Goal: Task Accomplishment & Management: Use online tool/utility

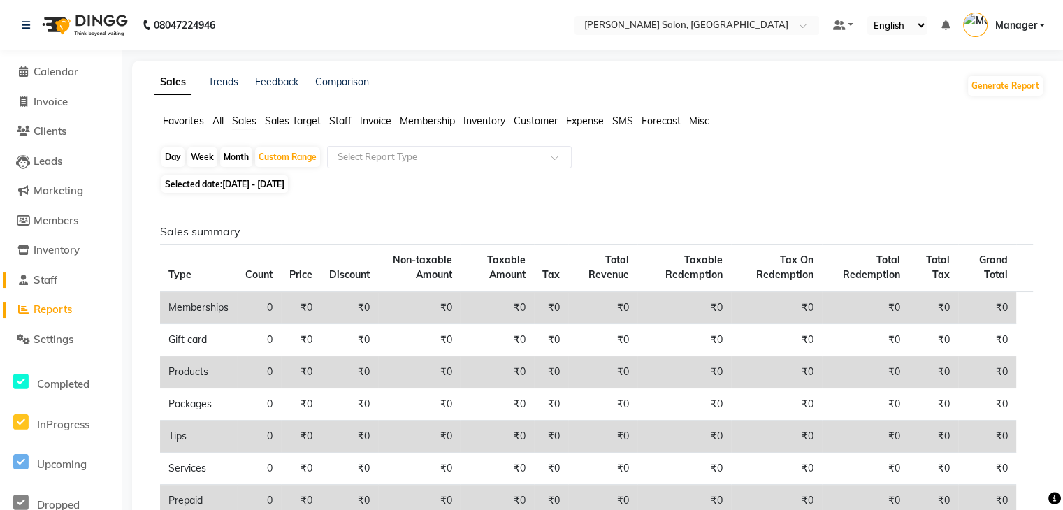
click at [46, 278] on span "Staff" at bounding box center [46, 279] width 24 height 13
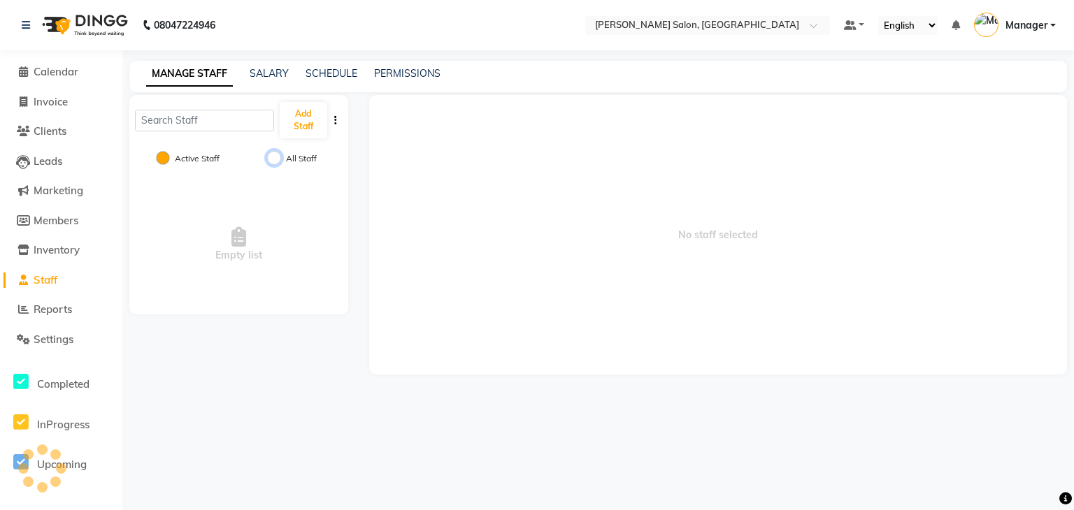
click at [270, 152] on input "All Staff" at bounding box center [274, 158] width 14 height 14
radio input "true"
click at [152, 155] on div "Active Staff All Staff" at bounding box center [238, 159] width 219 height 29
click at [169, 157] on input "Active Staff" at bounding box center [163, 158] width 14 height 14
radio input "true"
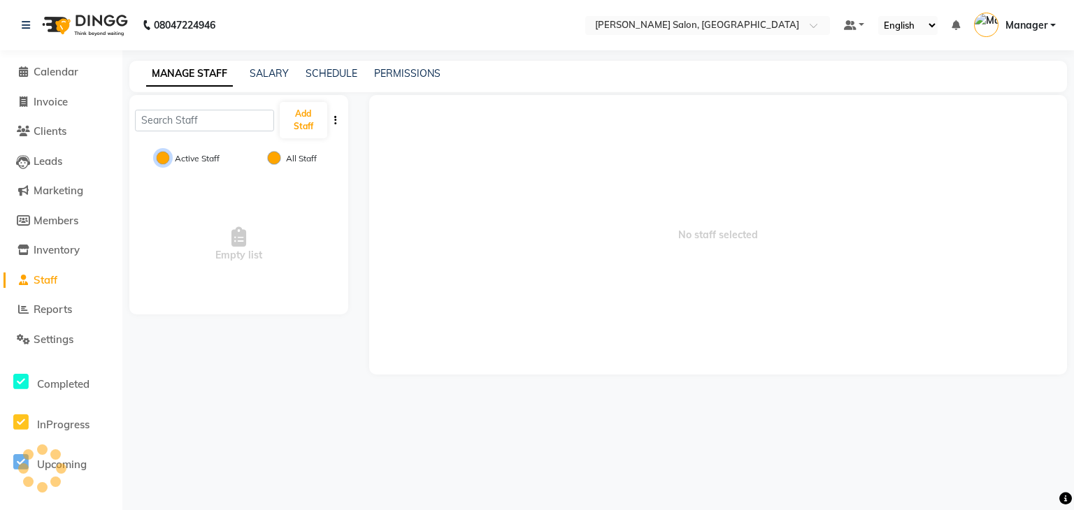
radio input "false"
click at [56, 219] on span "Members" at bounding box center [56, 220] width 45 height 13
select select
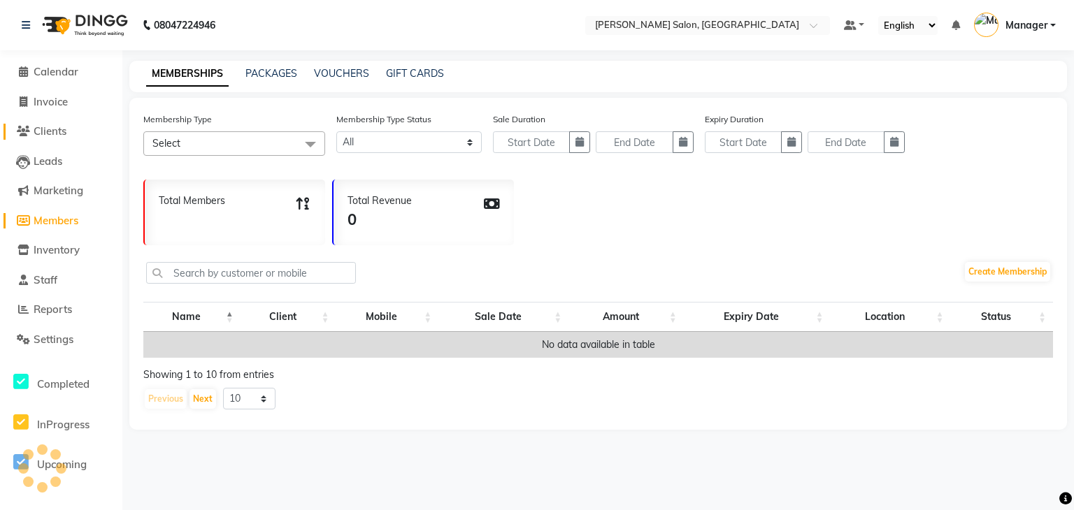
click at [43, 127] on span "Clients" at bounding box center [50, 130] width 33 height 13
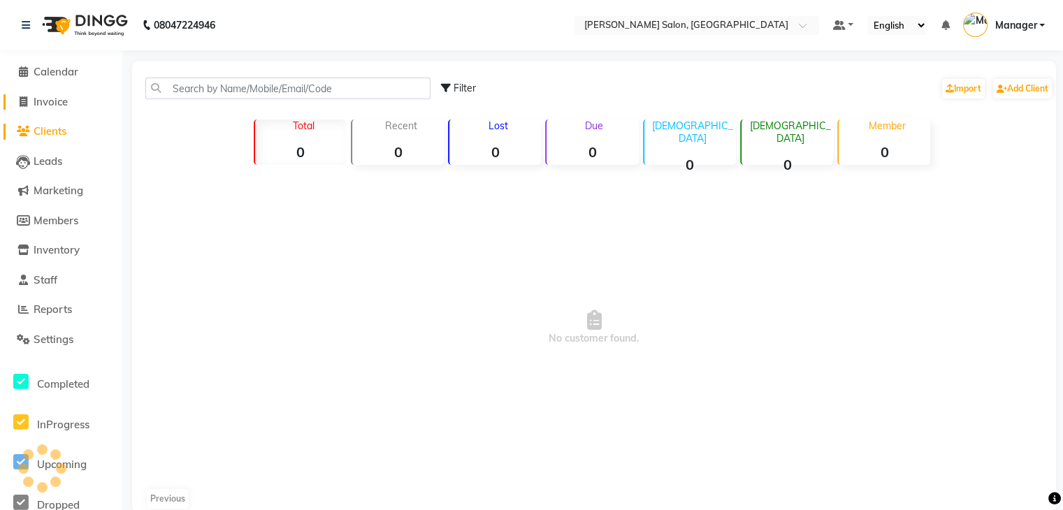
click at [37, 94] on link "Invoice" at bounding box center [60, 102] width 115 height 16
select select "service"
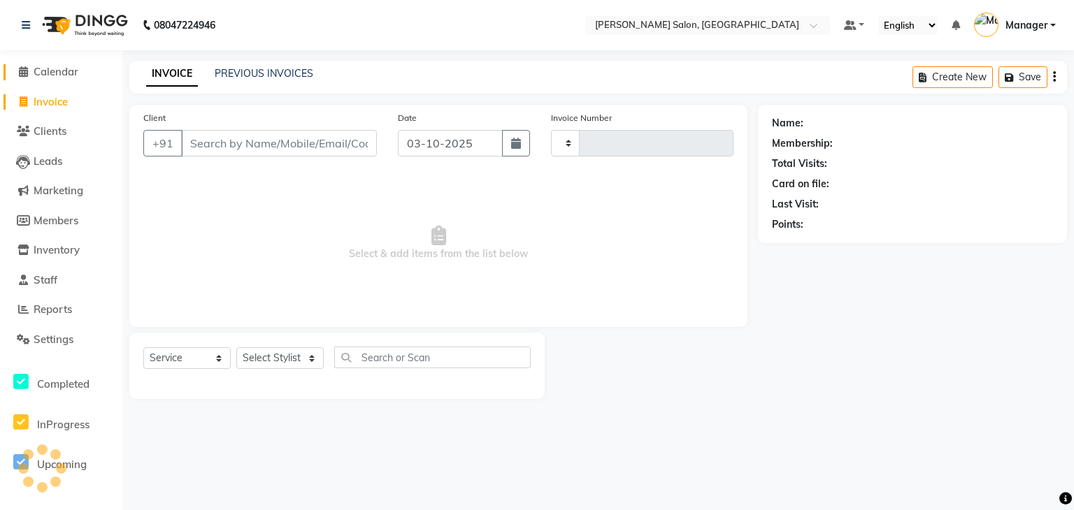
click at [64, 71] on span "Calendar" at bounding box center [56, 71] width 45 height 13
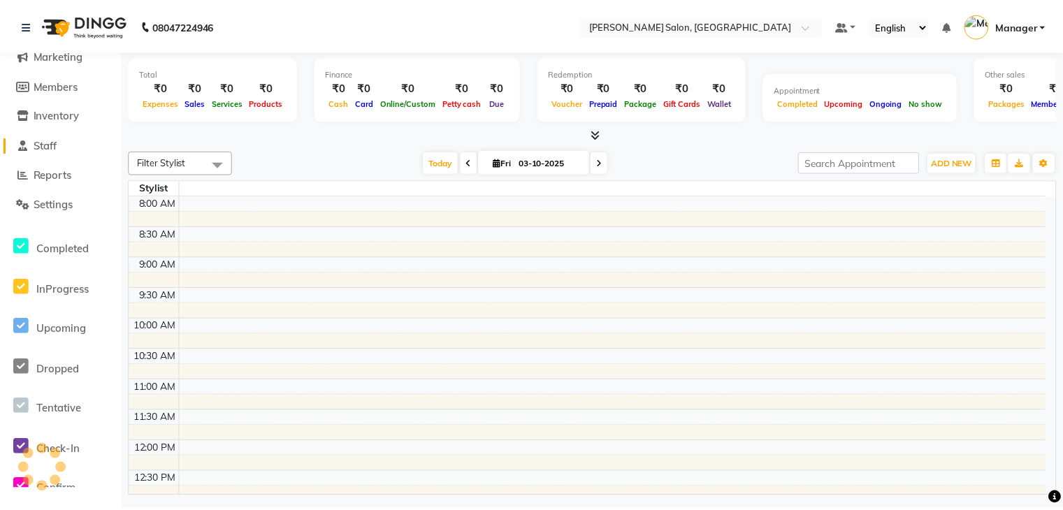
scroll to position [76, 0]
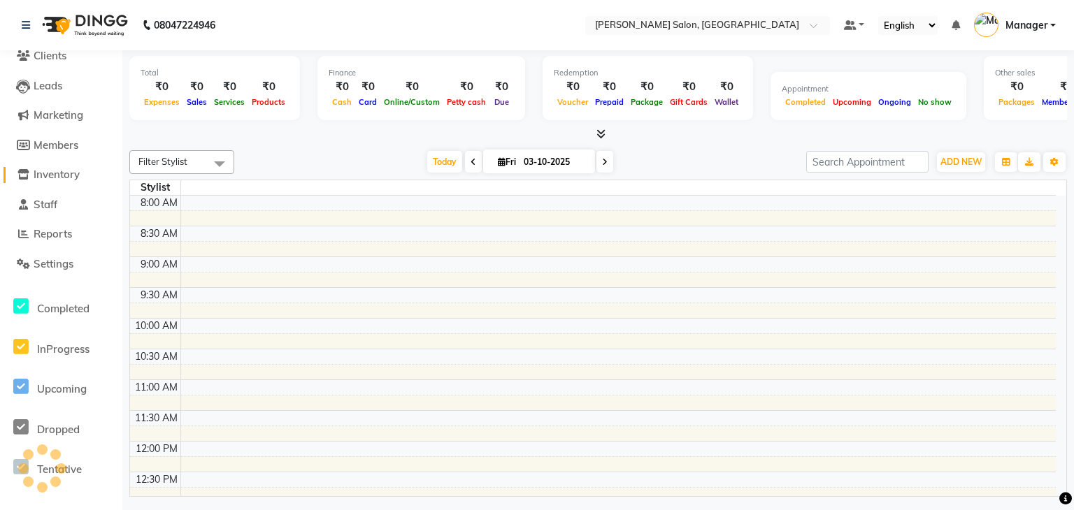
click at [42, 168] on span "Inventory" at bounding box center [57, 174] width 46 height 13
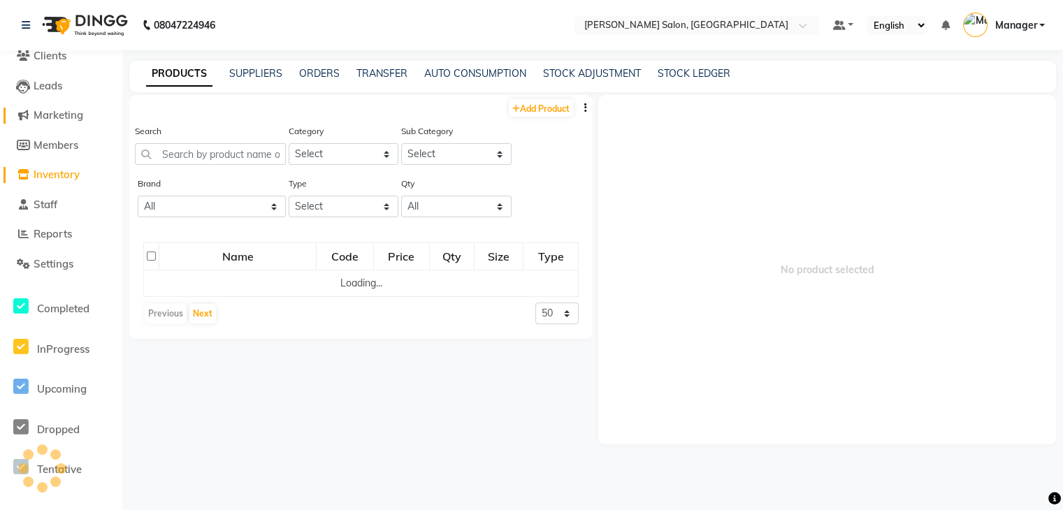
click at [66, 109] on span "Marketing" at bounding box center [59, 114] width 50 height 13
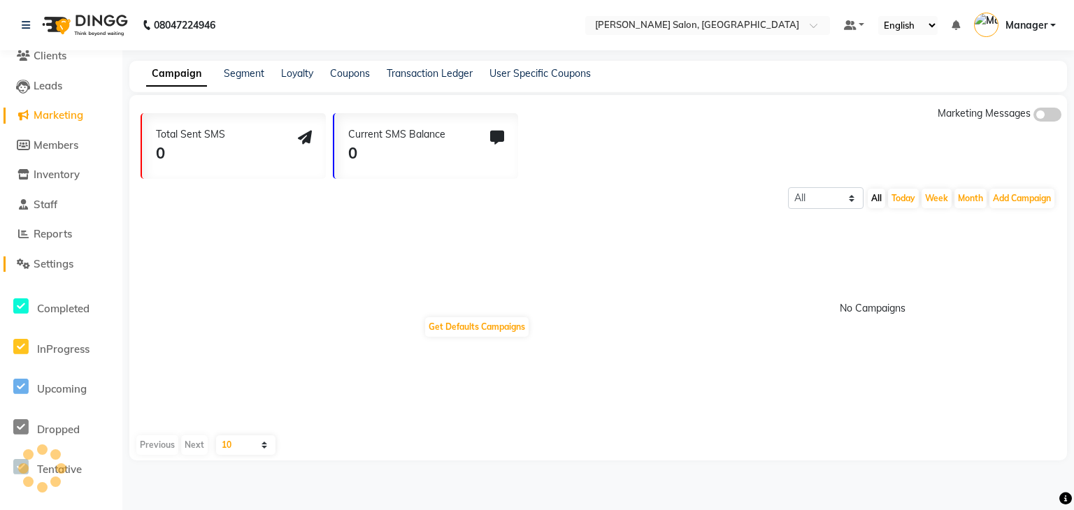
click at [24, 262] on icon at bounding box center [23, 264] width 13 height 10
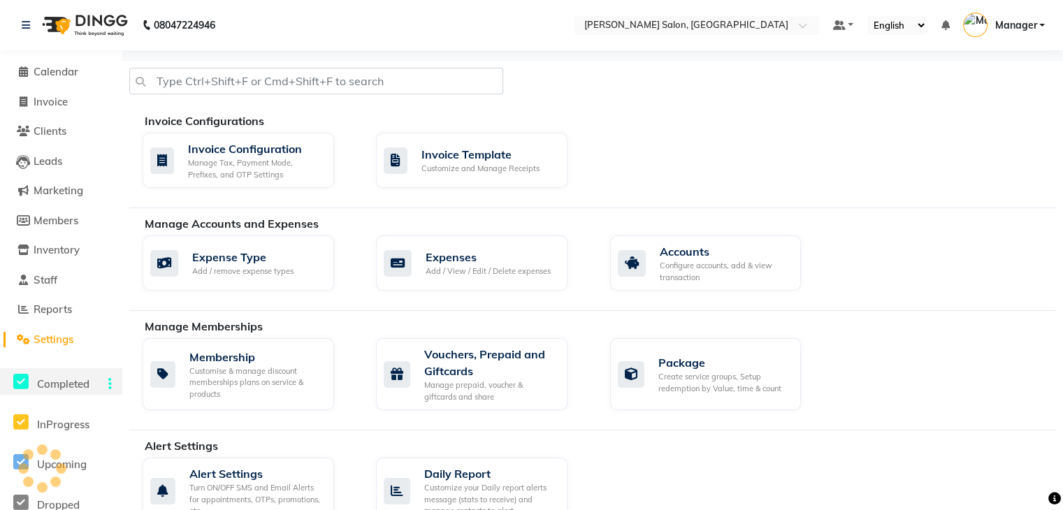
click at [50, 387] on span "Completed" at bounding box center [63, 384] width 52 height 13
click at [55, 426] on span "InProgress" at bounding box center [63, 424] width 52 height 13
click at [52, 463] on div at bounding box center [42, 468] width 42 height 42
click at [45, 161] on span "Leads" at bounding box center [48, 161] width 29 height 13
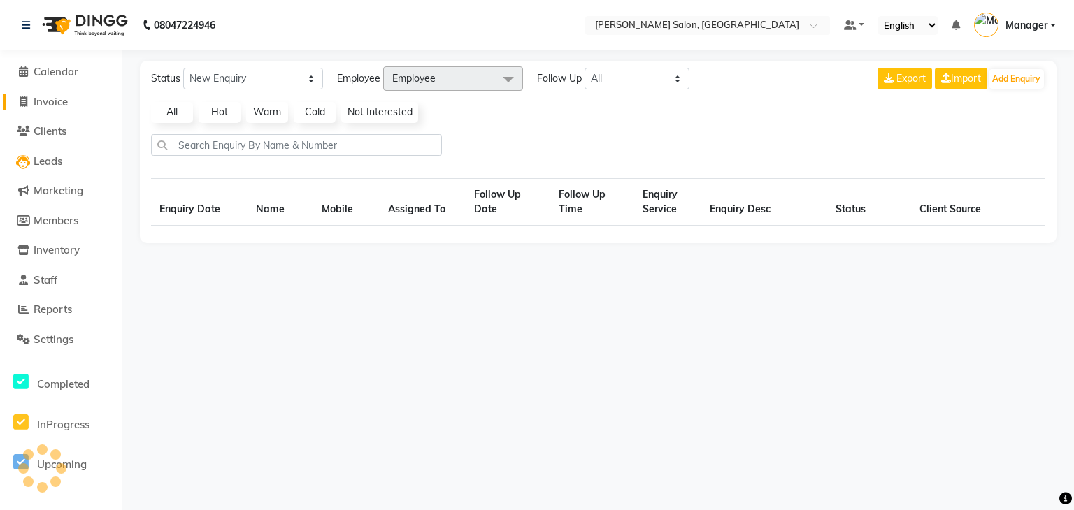
click at [47, 99] on span "Invoice" at bounding box center [51, 101] width 34 height 13
select select "service"
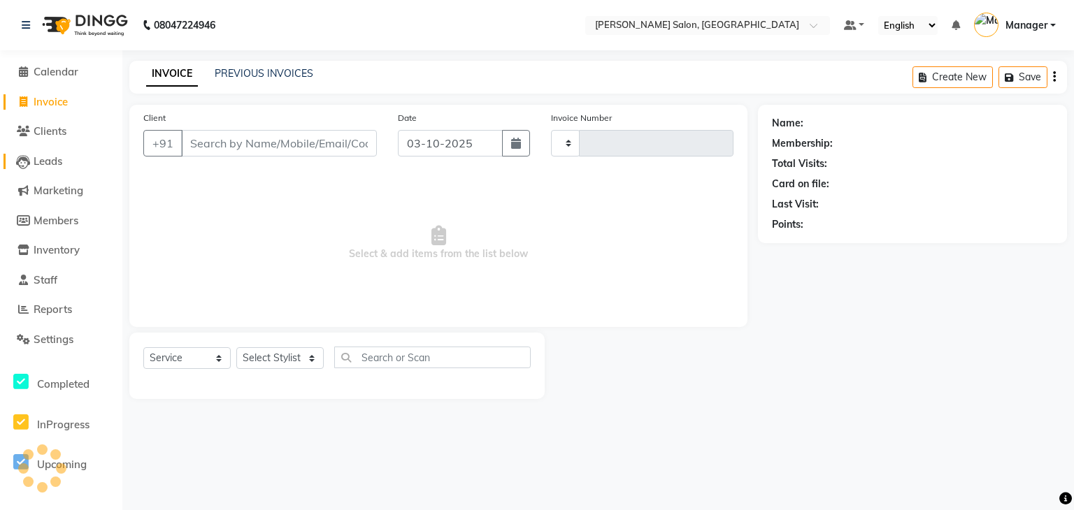
click at [39, 163] on span "Leads" at bounding box center [48, 161] width 29 height 13
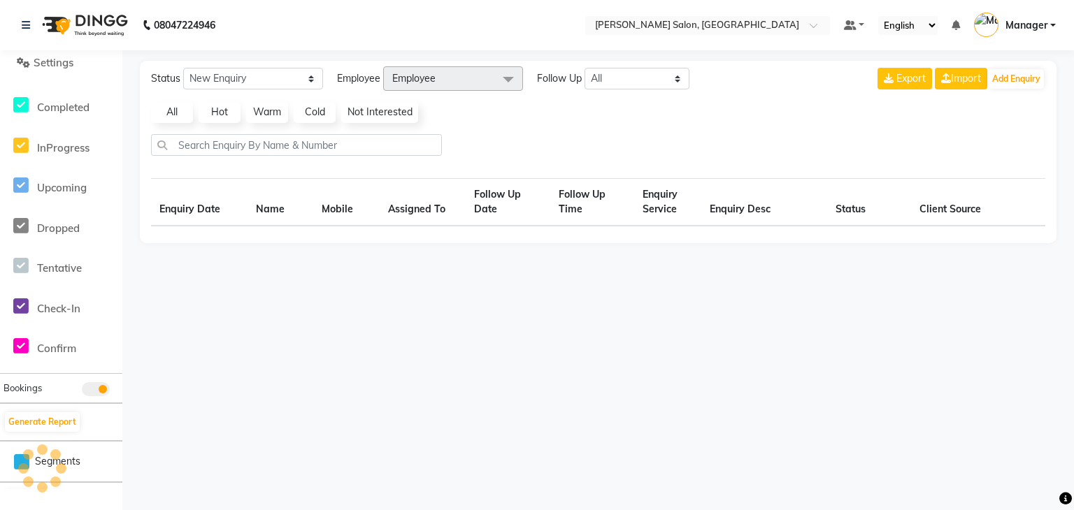
scroll to position [313, 0]
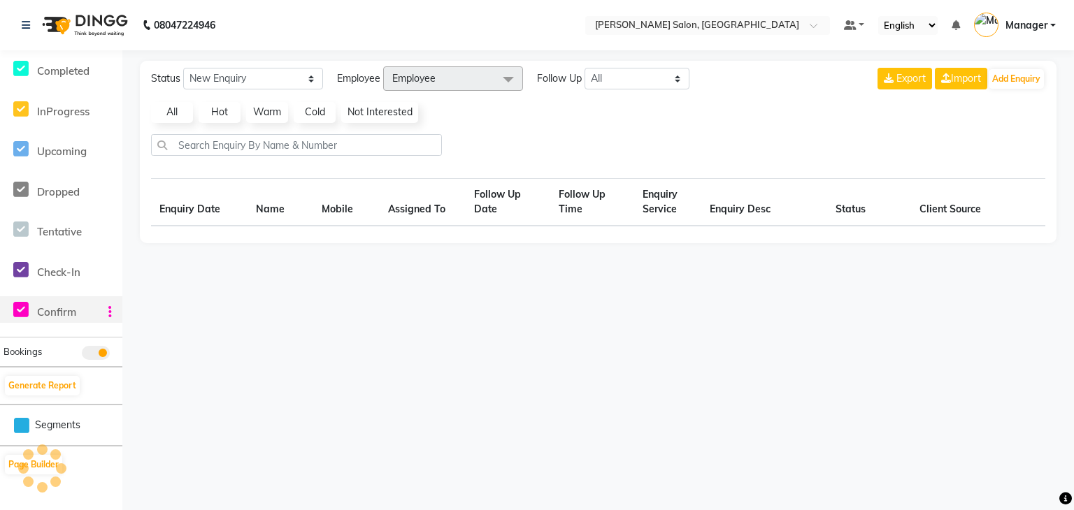
click at [59, 311] on span "Confirm" at bounding box center [56, 312] width 39 height 13
click at [74, 313] on span "Confirm" at bounding box center [56, 312] width 39 height 13
click at [22, 306] on icon at bounding box center [20, 309] width 15 height 17
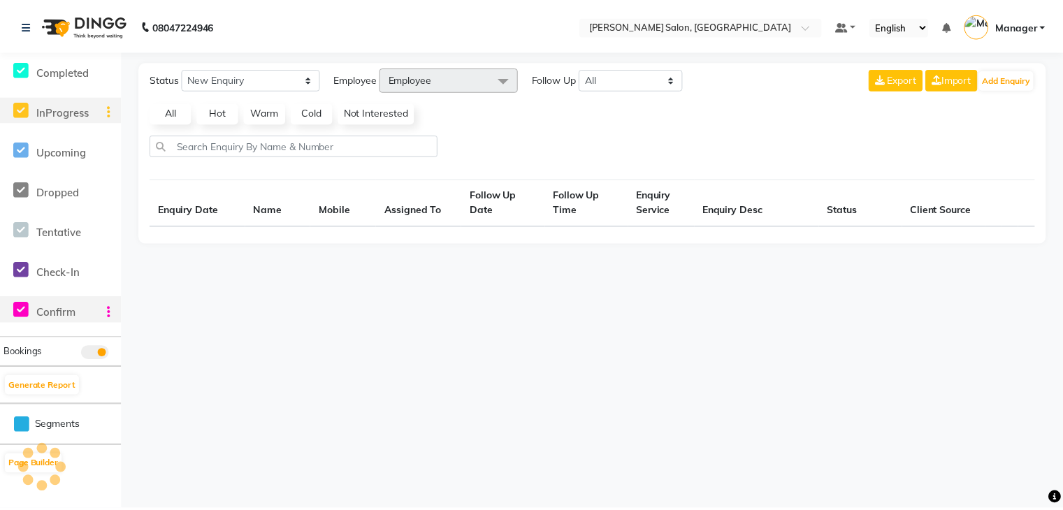
scroll to position [0, 0]
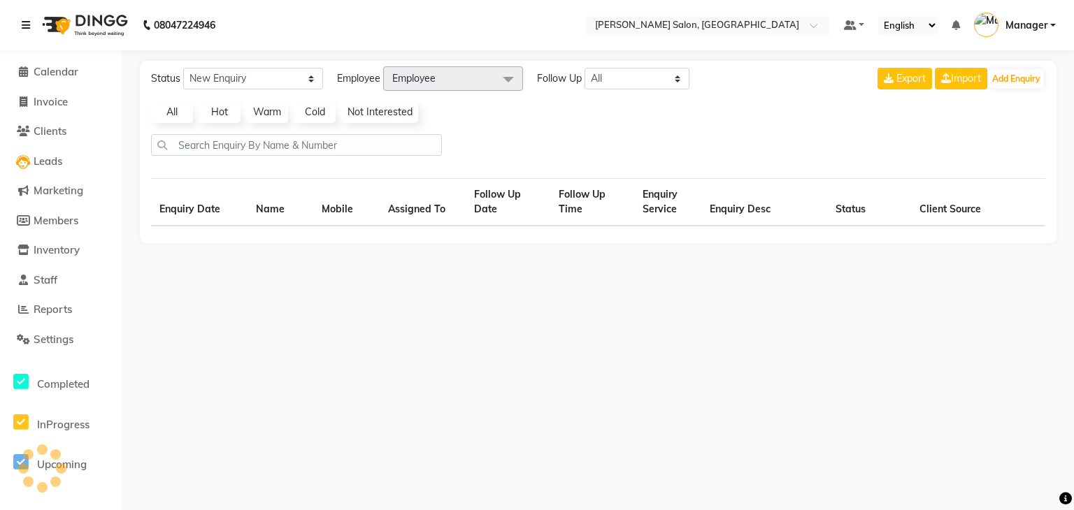
click at [31, 17] on link at bounding box center [29, 25] width 14 height 39
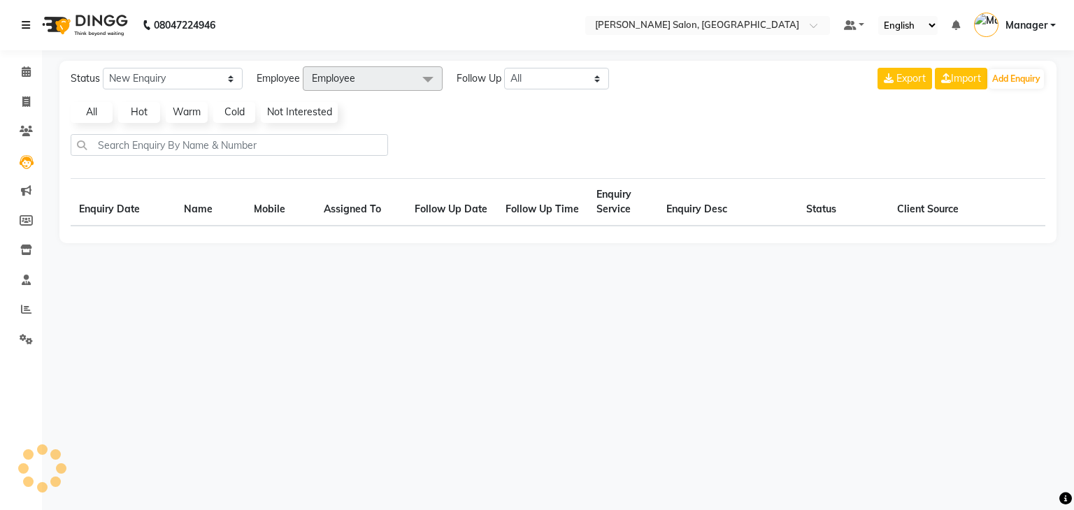
click at [25, 20] on icon at bounding box center [26, 25] width 8 height 10
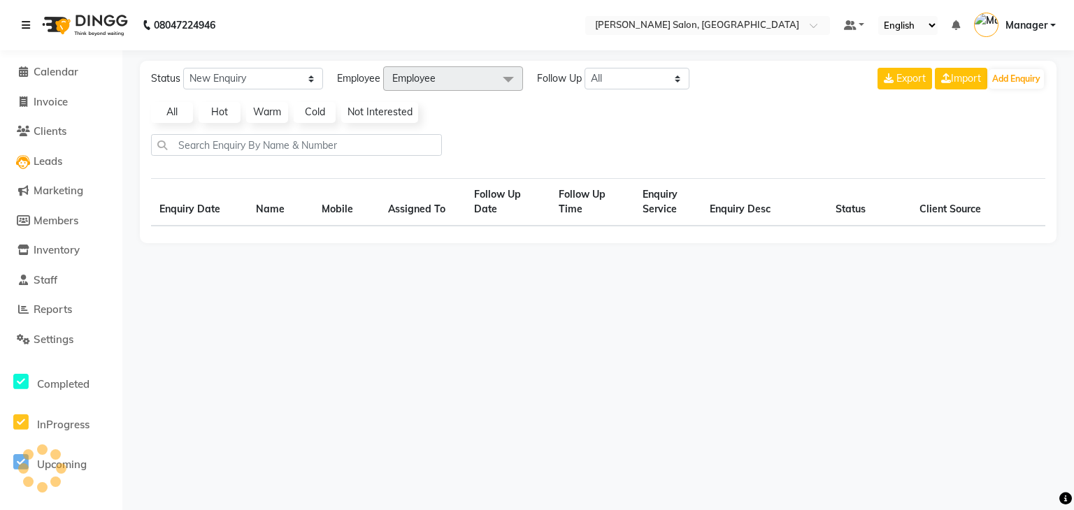
click at [25, 20] on icon at bounding box center [26, 25] width 8 height 10
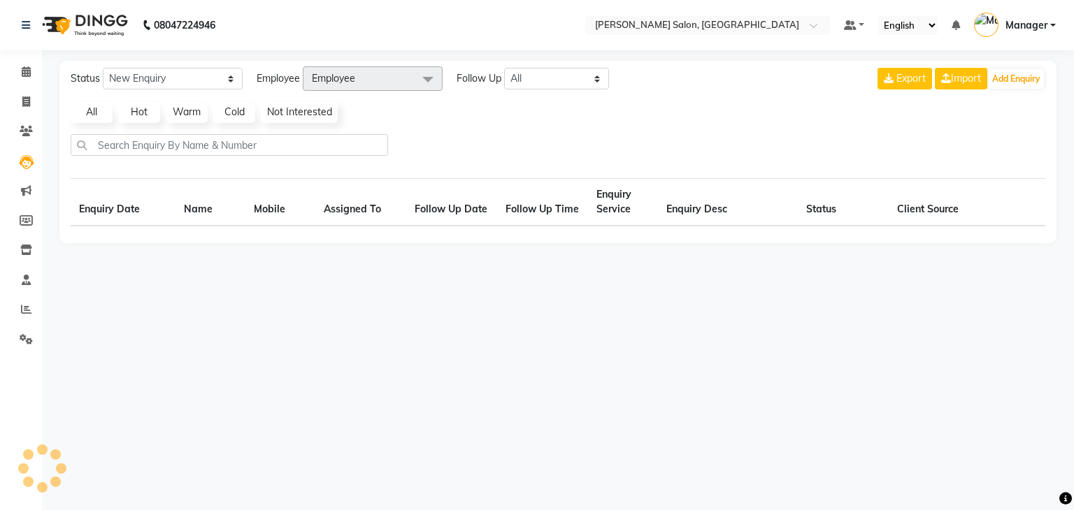
click at [614, 197] on th "Enquiry Service" at bounding box center [623, 203] width 70 height 48
click at [23, 219] on icon at bounding box center [26, 220] width 13 height 10
select select
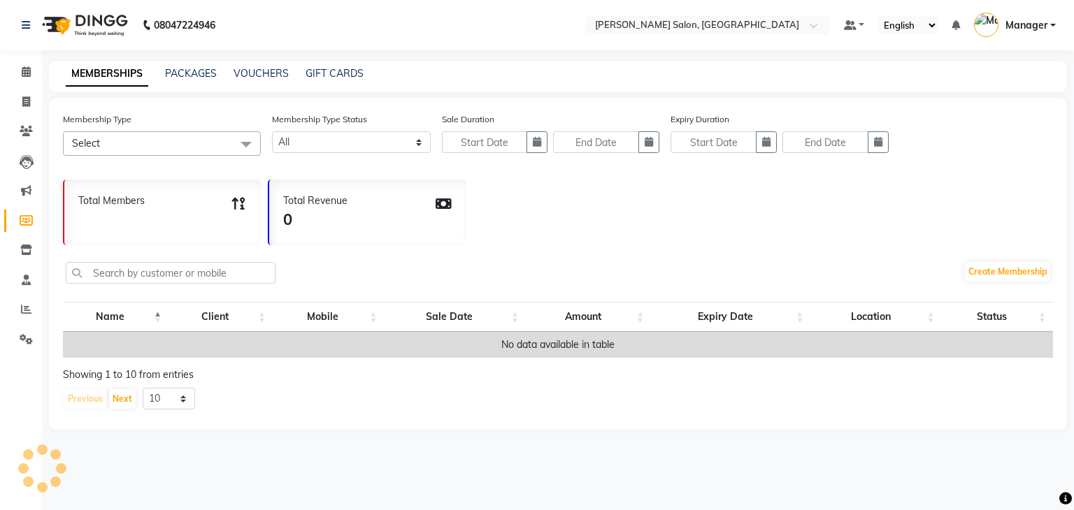
click at [98, 327] on th "Name" at bounding box center [116, 317] width 106 height 30
click at [66, 358] on td "No data available in table" at bounding box center [558, 345] width 990 height 26
click at [25, 338] on icon at bounding box center [26, 339] width 13 height 10
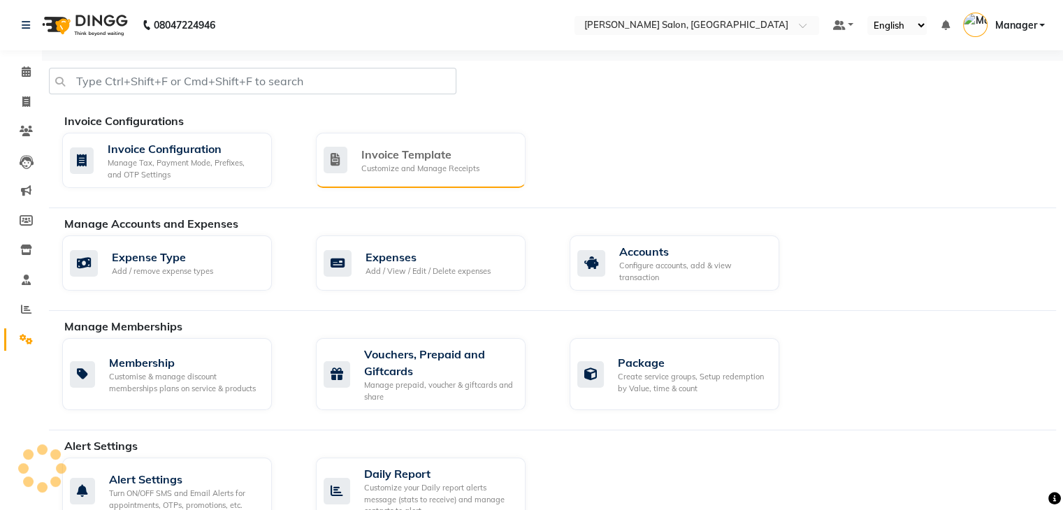
click at [394, 148] on div "Invoice Template" at bounding box center [420, 154] width 118 height 17
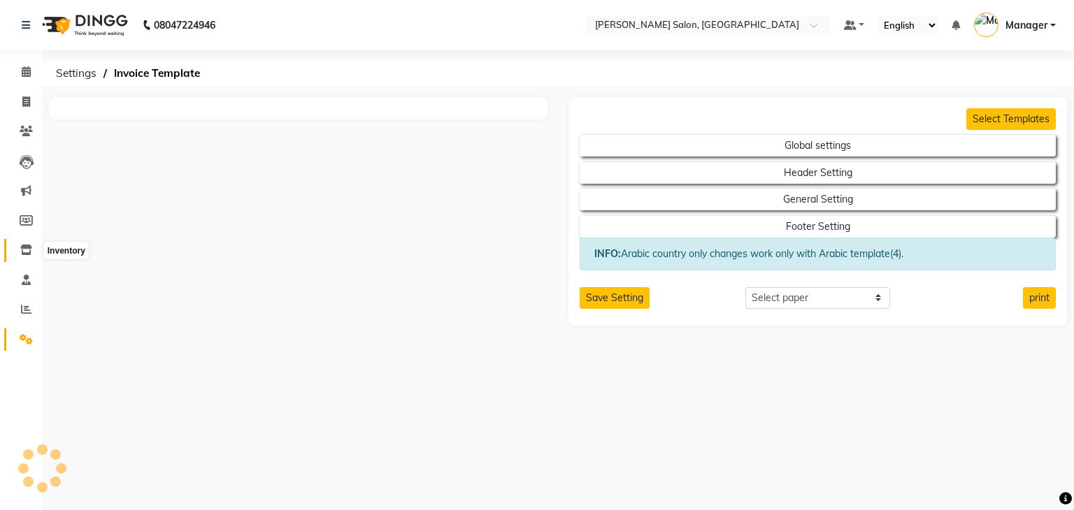
click at [24, 245] on icon at bounding box center [26, 250] width 12 height 10
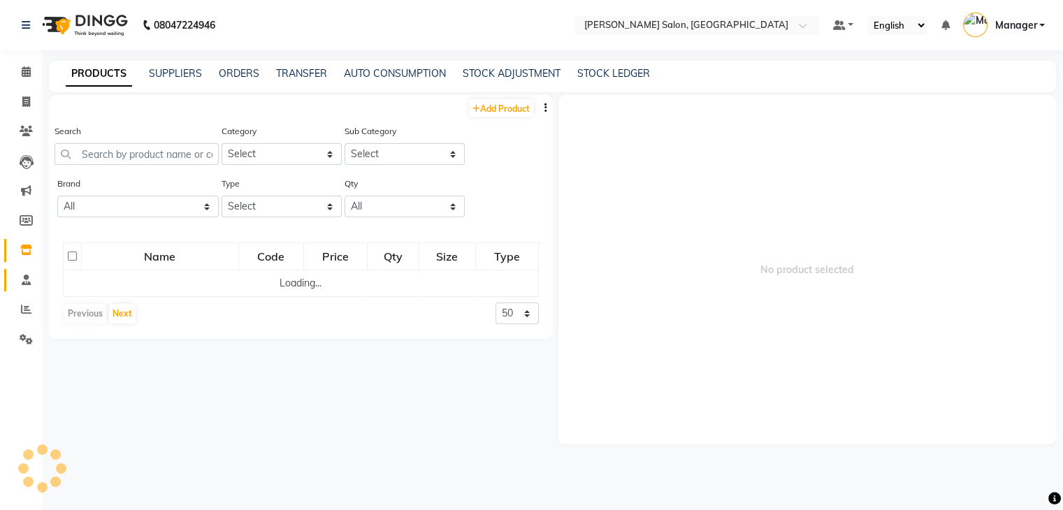
click at [17, 291] on link "Staff" at bounding box center [21, 280] width 34 height 23
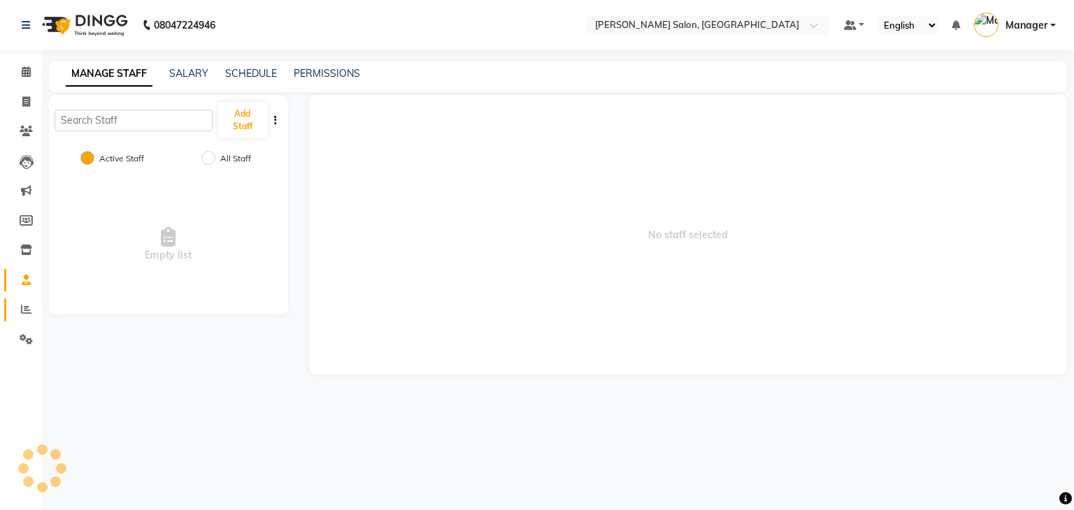
click at [11, 306] on link "Reports" at bounding box center [21, 310] width 34 height 23
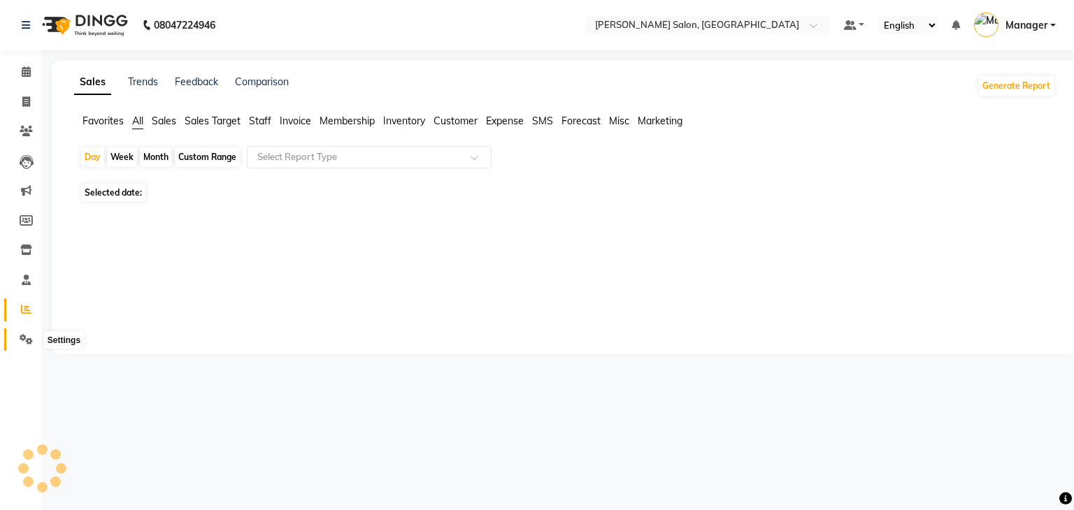
click at [25, 340] on icon at bounding box center [26, 339] width 13 height 10
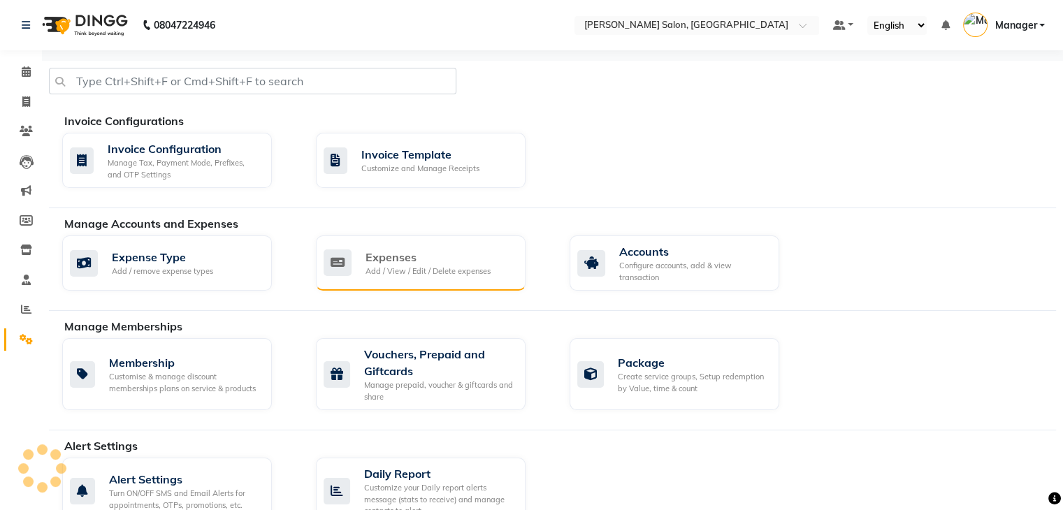
click at [423, 273] on div "Add / View / Edit / Delete expenses" at bounding box center [428, 272] width 125 height 12
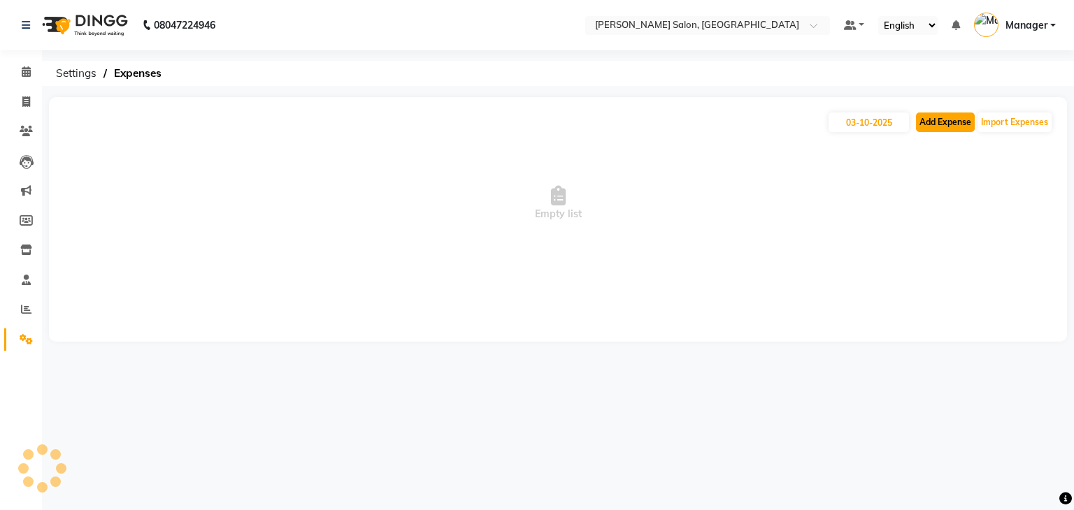
click at [961, 117] on button "Add Expense" at bounding box center [945, 123] width 59 height 20
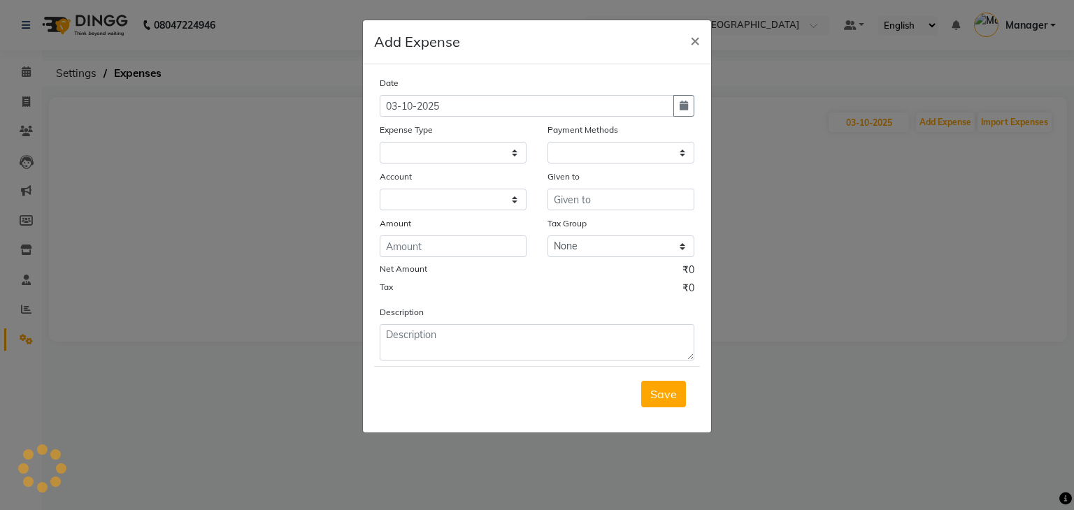
click at [317, 154] on ngb-modal-window "Add Expense × Date [DATE] Expense Type Payment Methods Account Given to Amount …" at bounding box center [537, 255] width 1074 height 510
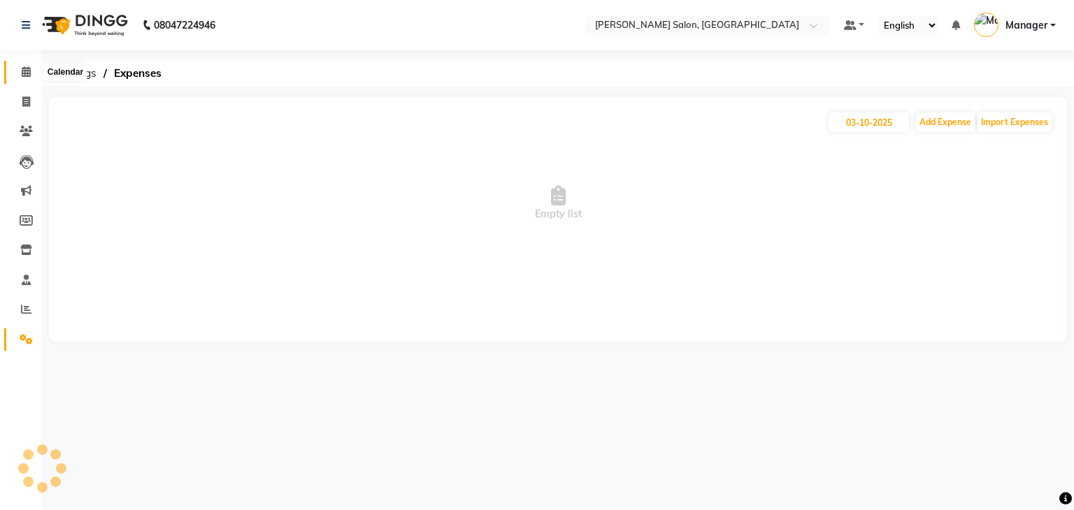
click at [22, 66] on icon at bounding box center [26, 71] width 9 height 10
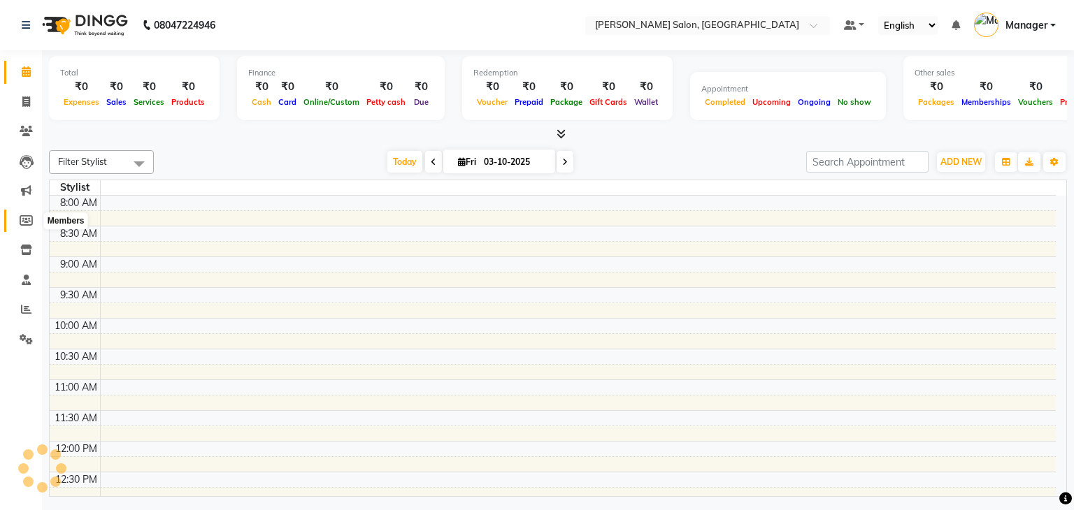
click at [29, 224] on icon at bounding box center [26, 220] width 13 height 10
select select
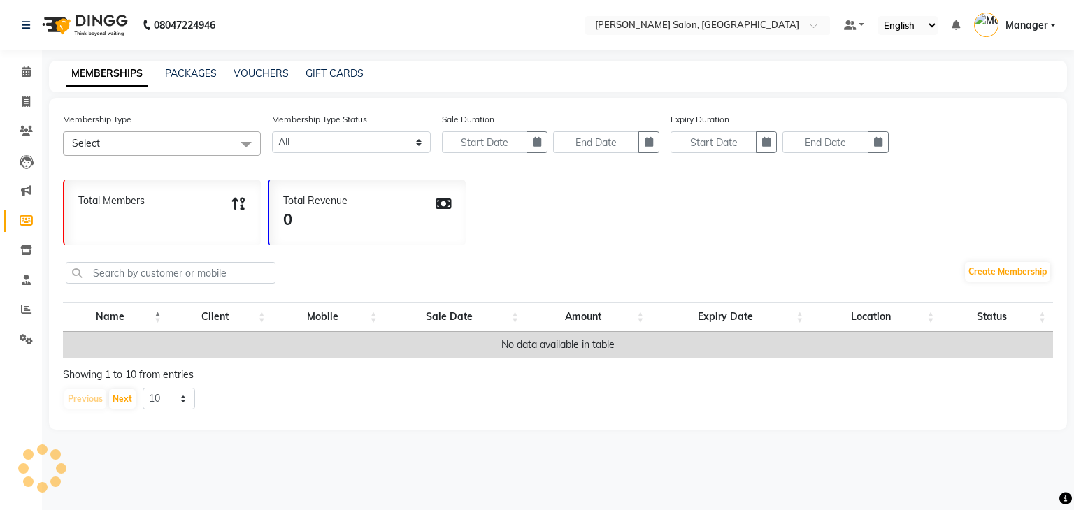
click at [106, 341] on td "No data available in table" at bounding box center [558, 345] width 990 height 26
click at [24, 302] on span at bounding box center [26, 310] width 24 height 16
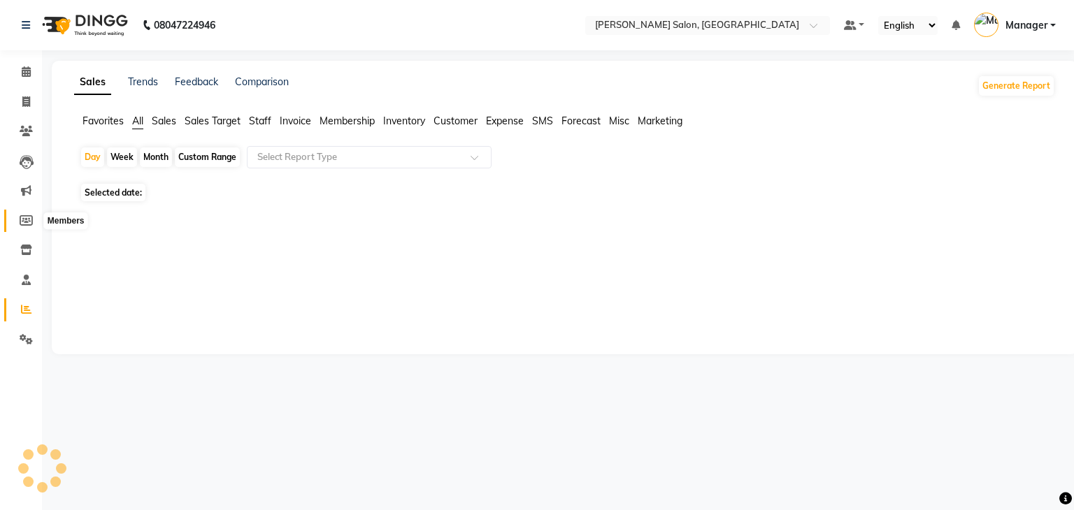
click at [14, 228] on span at bounding box center [26, 221] width 24 height 16
select select
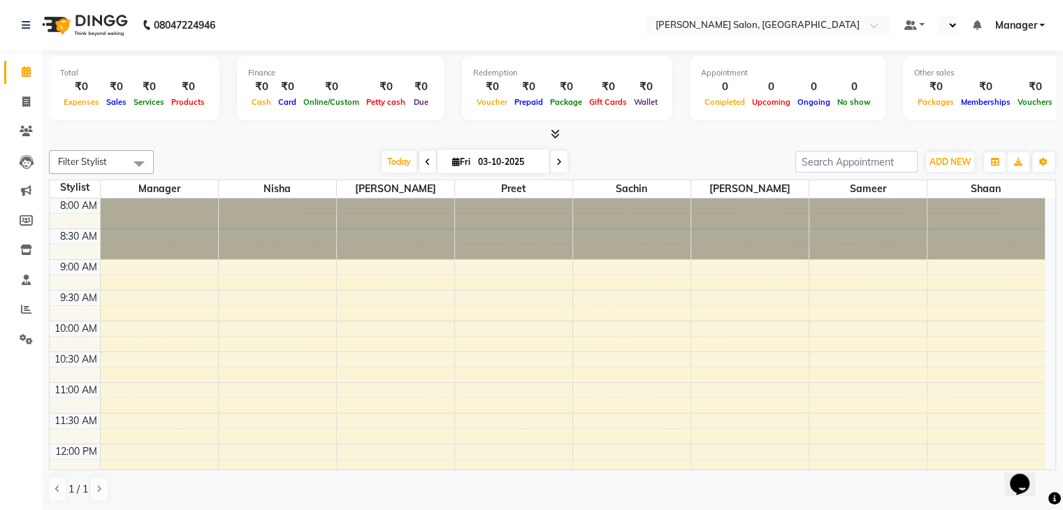
select select "en"
click at [28, 130] on icon at bounding box center [26, 131] width 13 height 10
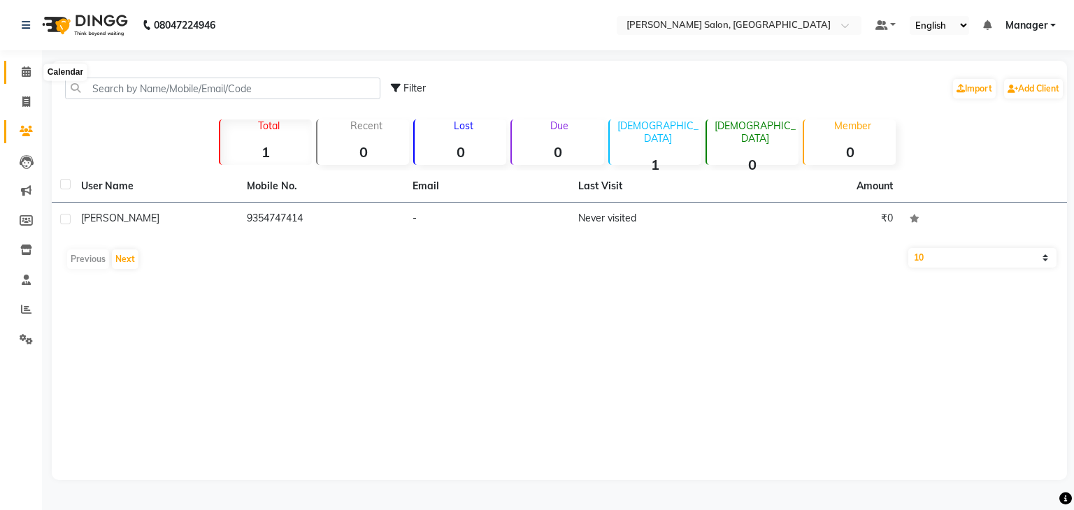
click at [22, 71] on icon at bounding box center [26, 71] width 9 height 10
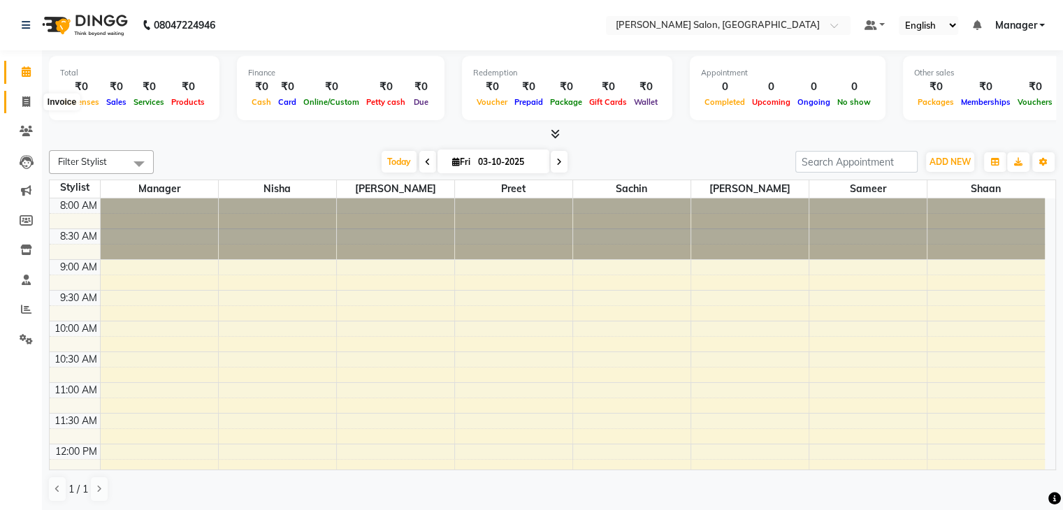
click at [24, 98] on icon at bounding box center [26, 101] width 8 height 10
select select "service"
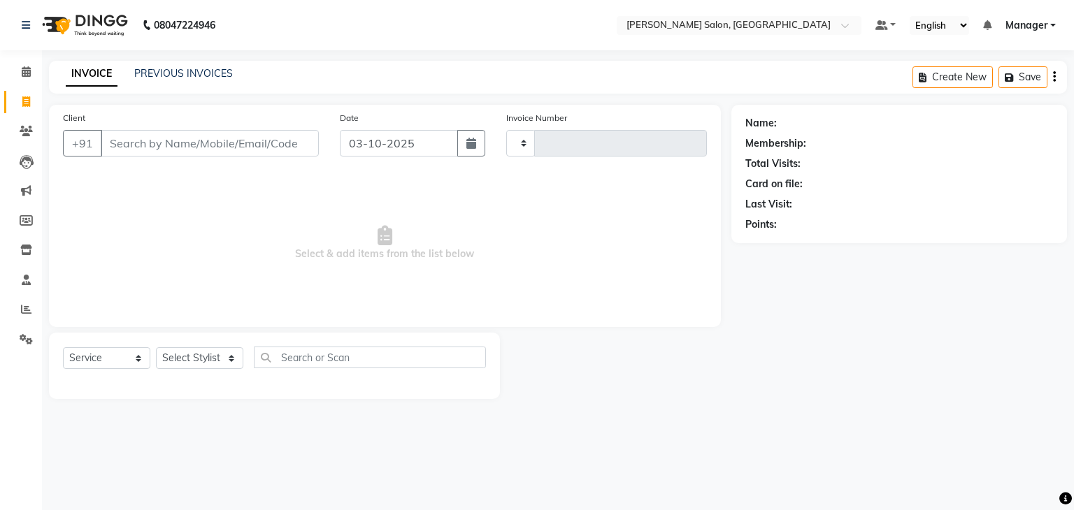
type input "0001"
select select "9063"
